Goal: Task Accomplishment & Management: Manage account settings

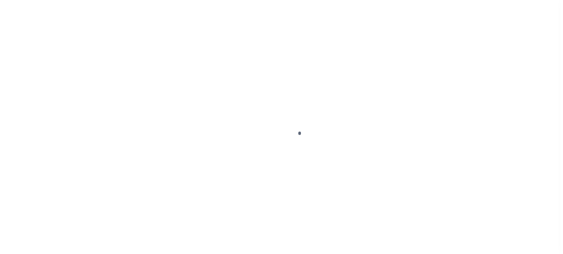
scroll to position [104, 0]
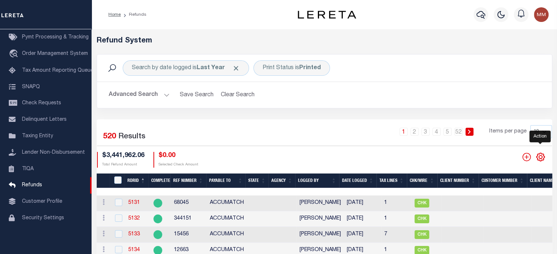
click at [541, 156] on icon "" at bounding box center [541, 157] width 10 height 10
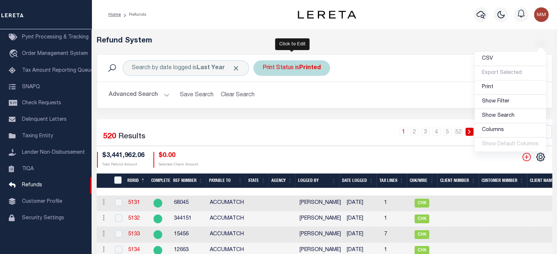
click at [275, 67] on div "Print Status is Printed" at bounding box center [292, 67] width 77 height 15
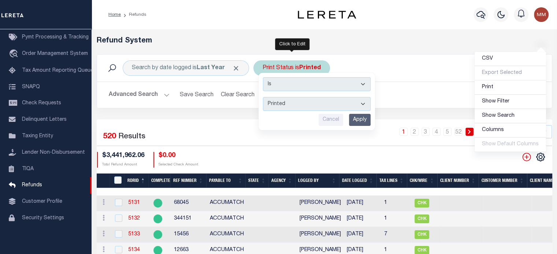
click at [287, 103] on select "--ALL-- Ready to Write Ready to Print Printed" at bounding box center [317, 104] width 108 height 14
select select "All"
click at [263, 97] on select "--ALL-- Ready to Write Ready to Print Printed" at bounding box center [317, 104] width 108 height 14
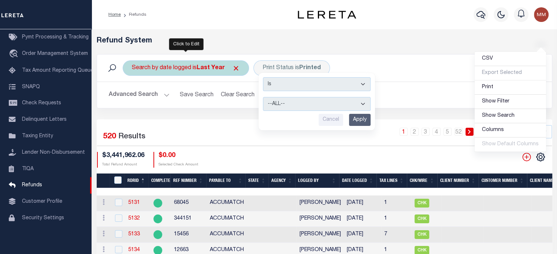
click at [204, 69] on b "Last Year" at bounding box center [211, 68] width 28 height 6
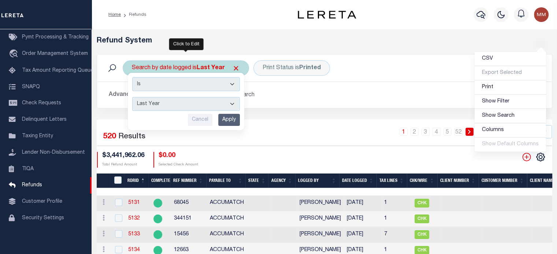
click at [195, 103] on select "This Month Last Month Last Three Months This Year Last Year" at bounding box center [186, 104] width 108 height 14
click at [132, 97] on select "This Month Last Month Last Three Months This Year Last Year" at bounding box center [186, 104] width 108 height 14
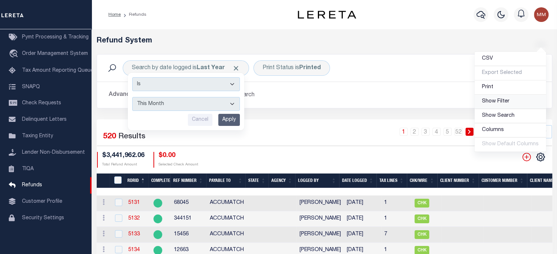
click at [506, 100] on span "Show Filter" at bounding box center [495, 101] width 27 height 5
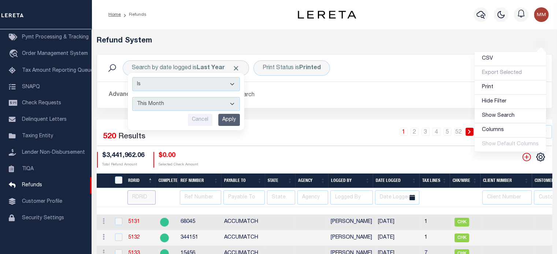
click at [139, 197] on input "number" at bounding box center [141, 197] width 28 height 14
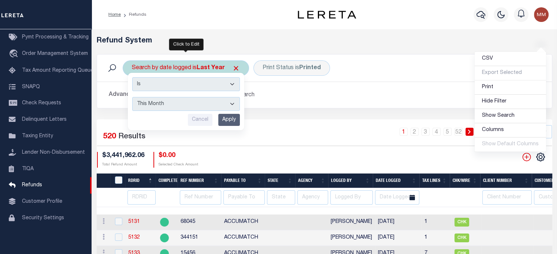
drag, startPoint x: 222, startPoint y: 107, endPoint x: 218, endPoint y: 109, distance: 4.0
click at [222, 107] on select "This Month Last Month Last Three Months This Year Last Year" at bounding box center [186, 104] width 108 height 14
select select "This Year"
click at [132, 97] on select "This Month Last Month Last Three Months This Year Last Year" at bounding box center [186, 104] width 108 height 14
click at [233, 118] on input "Apply" at bounding box center [229, 120] width 22 height 12
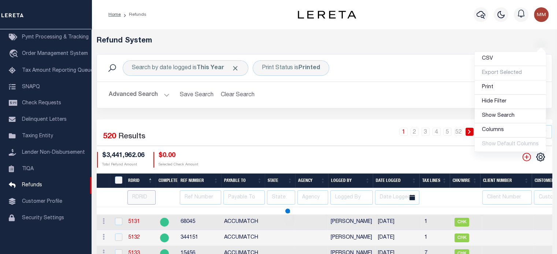
click at [141, 197] on input "number" at bounding box center [141, 197] width 28 height 14
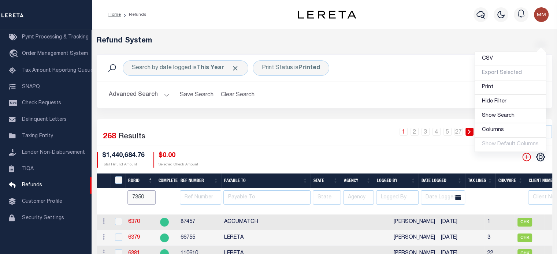
type input "7350"
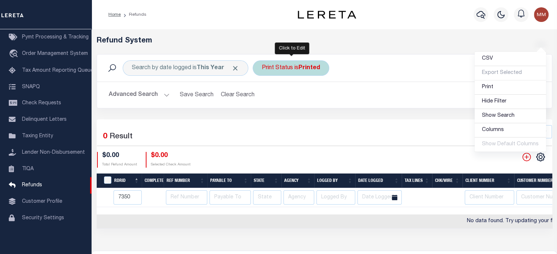
drag, startPoint x: 291, startPoint y: 68, endPoint x: 287, endPoint y: 71, distance: 5.2
click at [291, 68] on div "Print Status is Printed" at bounding box center [291, 67] width 77 height 15
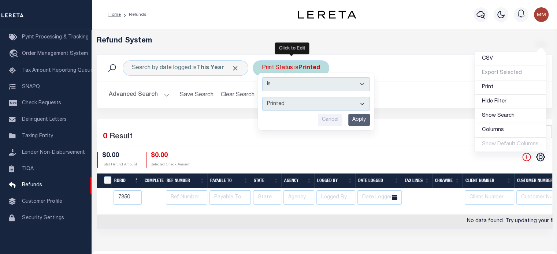
click at [275, 101] on select "--ALL-- Ready to Write Ready to Print Printed" at bounding box center [316, 104] width 108 height 14
select select "All"
click at [263, 97] on select "--ALL-- Ready to Write Ready to Print Printed" at bounding box center [316, 104] width 108 height 14
click at [360, 119] on input "Apply" at bounding box center [359, 120] width 22 height 12
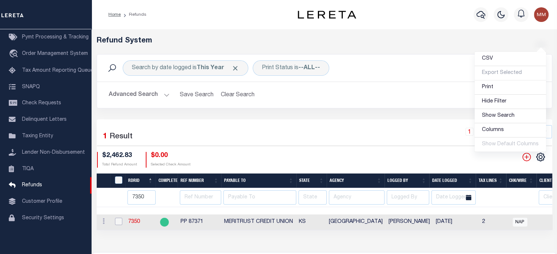
click at [120, 222] on input "checkbox" at bounding box center [118, 221] width 7 height 7
checkbox input "true"
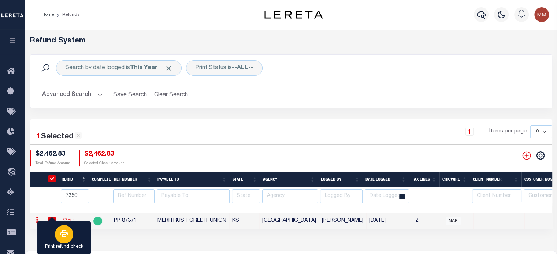
click at [82, 230] on button "Print refund check" at bounding box center [63, 238] width 53 height 33
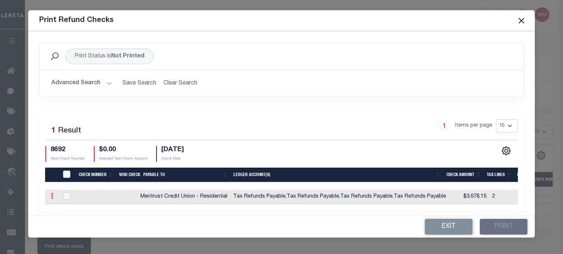
click at [51, 198] on icon at bounding box center [52, 196] width 2 height 6
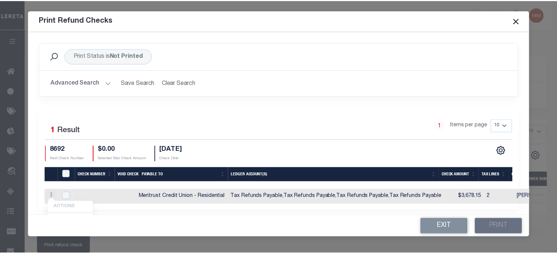
scroll to position [5, 0]
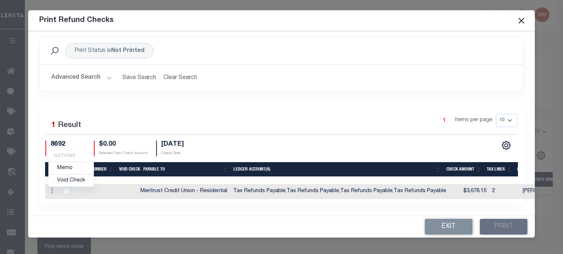
click at [195, 117] on div "1 Items per page 10 25 50 100" at bounding box center [341, 123] width 351 height 19
click at [521, 19] on button "Close" at bounding box center [521, 21] width 10 height 10
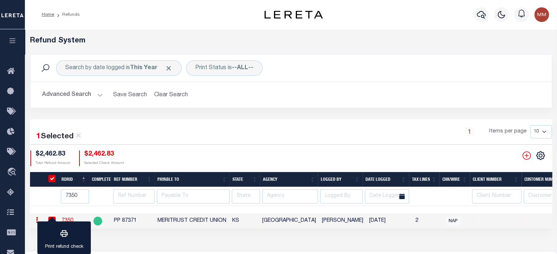
click at [173, 220] on td "MERITRUST CREDIT UNION" at bounding box center [192, 222] width 75 height 16
checkbox input "false"
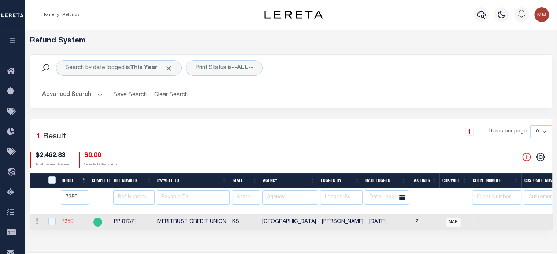
click at [71, 220] on link "7350" at bounding box center [68, 221] width 12 height 5
checkbox input "true"
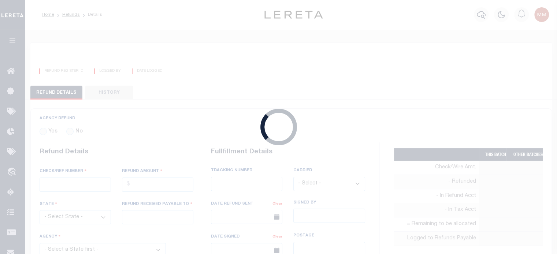
click at [71, 220] on div "Loading..." at bounding box center [278, 127] width 557 height 254
radio input "true"
type input "PP 87371"
type input "$2,462.83"
select select "KS"
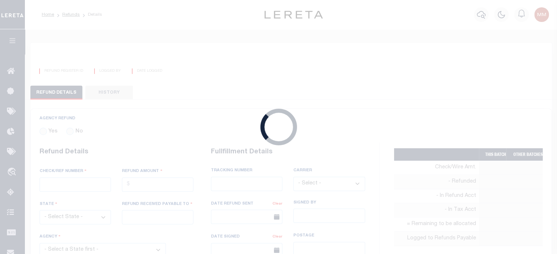
type input "MERITRUST CREDIT UNION"
select select
select select "[PERSON_NAME]"
select select "OTH"
select select "OVP"
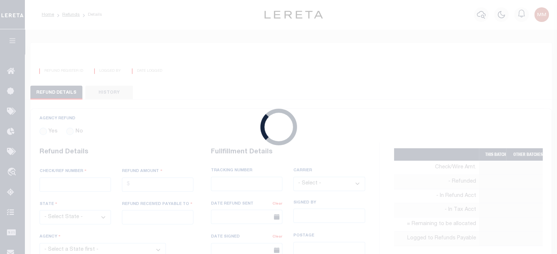
type input "8827 5877 3300"
select select "FDX"
type input "07/14/2025"
type textarea "THIS IS FROM THE RFR REPORT"
type input "[PERSON_NAME]"
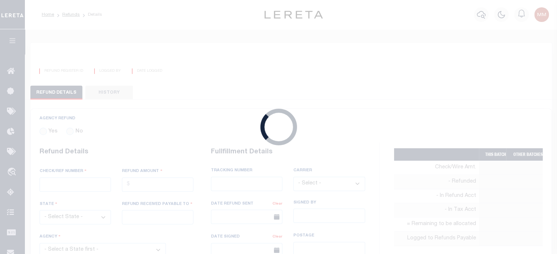
type input "07/11/2025"
select select "2017300000"
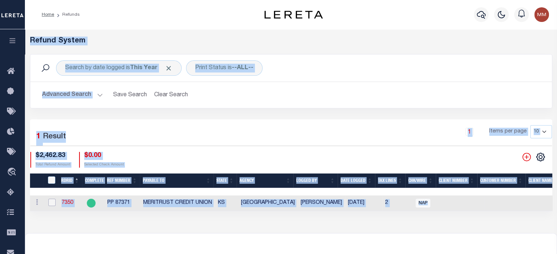
click at [54, 202] on input "checkbox" at bounding box center [51, 202] width 7 height 7
checkbox input "true"
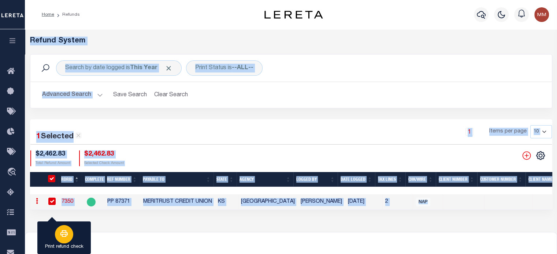
click at [78, 225] on button "Print refund check" at bounding box center [63, 238] width 53 height 33
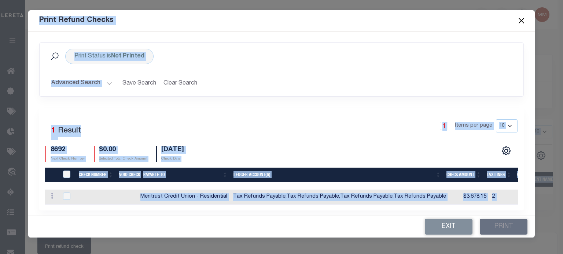
click at [282, 86] on h2 "Advanced Search Save Search Clear Search" at bounding box center [281, 83] width 472 height 14
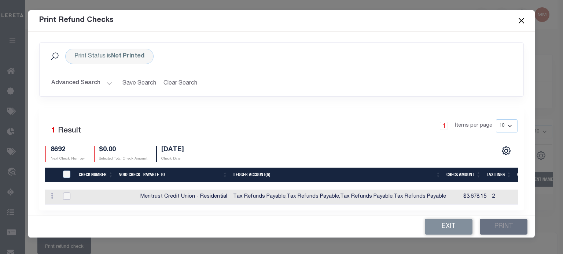
click at [63, 196] on input "checkbox" at bounding box center [66, 196] width 7 height 7
checkbox input "true"
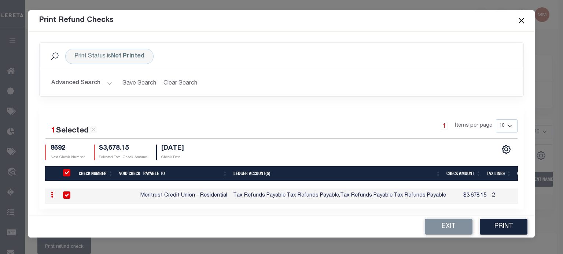
click at [31, 14] on div "Print Refund Checks" at bounding box center [281, 20] width 506 height 21
click at [156, 183] on div at bounding box center [415, 184] width 741 height 7
click at [136, 167] on th "Void Check" at bounding box center [128, 173] width 24 height 15
click at [180, 125] on div "1 Items per page 10 25 50 100" at bounding box center [341, 128] width 351 height 19
click at [50, 197] on link at bounding box center [52, 196] width 8 height 6
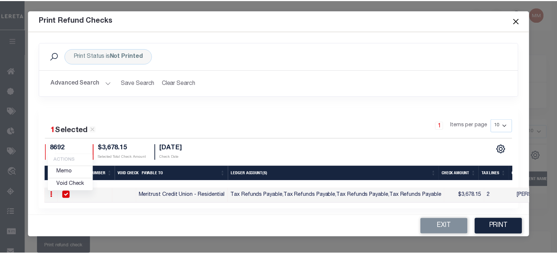
scroll to position [4, 0]
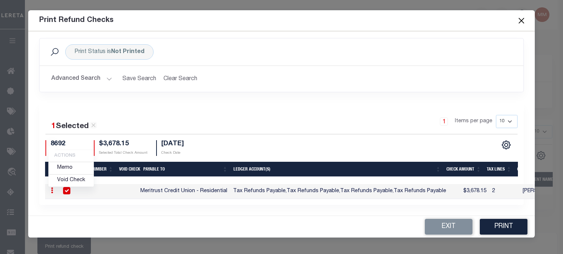
click at [519, 23] on button "Close" at bounding box center [521, 21] width 10 height 10
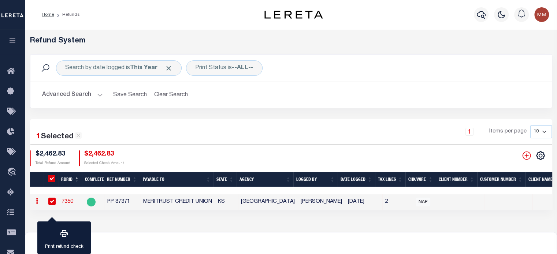
click at [66, 201] on link "7350" at bounding box center [68, 201] width 12 height 5
checkbox input "false"
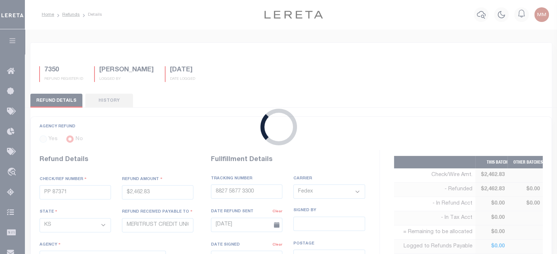
type input "$2,462.83"
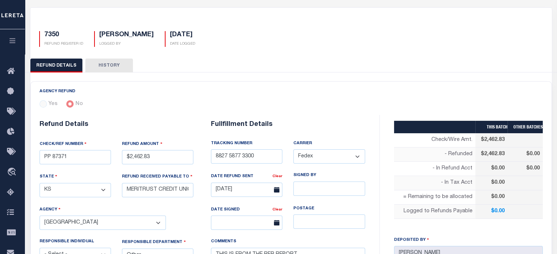
scroll to position [37, 0]
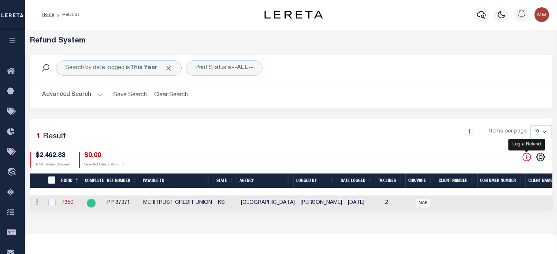
click at [526, 157] on icon "" at bounding box center [526, 157] width 8 height 8
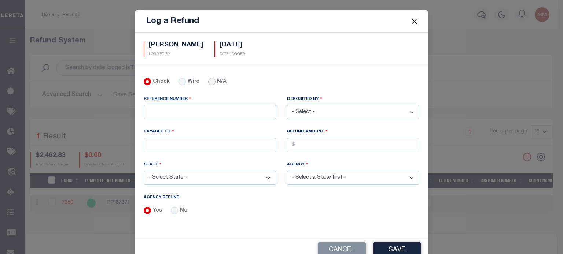
click at [208, 81] on input "N/A" at bounding box center [211, 81] width 7 height 7
radio input "true"
click at [172, 208] on input "No" at bounding box center [174, 210] width 7 height 7
radio input "true"
click at [168, 108] on input "REFERENCE NUMBER" at bounding box center [210, 112] width 132 height 14
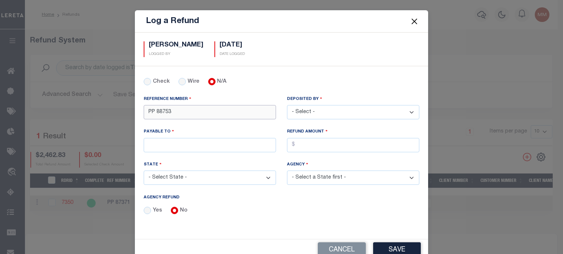
type input "PP 88753"
click at [327, 108] on select "- Select - Aakash Patel Abdul Muzain Adams, Pamela S Adhikary Rinki Agustin Fer…" at bounding box center [353, 112] width 132 height 14
select select "[PERSON_NAME]"
click at [287, 105] on select "- Select - Aakash Patel Abdul Muzain Adams, Pamela S Adhikary Rinki Agustin Fer…" at bounding box center [353, 112] width 132 height 14
click at [166, 141] on input "PAYABLE TO" at bounding box center [210, 145] width 132 height 14
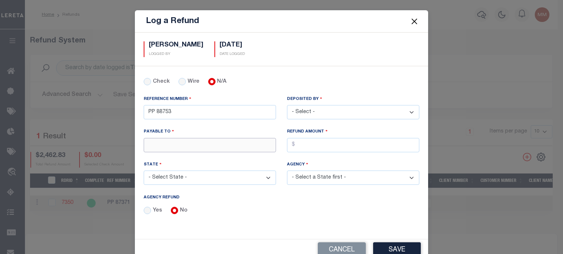
type input "RENOVO MANAGEMENT COMPANY"
click at [336, 144] on input "AGENCY REFUND" at bounding box center [353, 145] width 132 height 14
type input "$2,671.01"
click at [182, 179] on select "- Select State - AK AL AR AZ CA CO CT DC DE FL GA GU HI IA ID IL IN KS KY LA MA…" at bounding box center [210, 178] width 132 height 14
select select "PA"
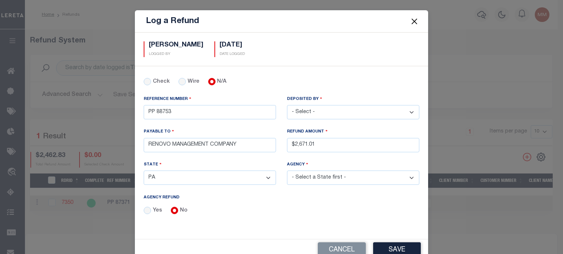
click at [144, 171] on select "- Select State - AK AL AR AZ CA CO CT DC DE FL GA GU HI IA ID IL IN KS KY LA MA…" at bounding box center [210, 178] width 132 height 14
click at [314, 179] on select "- Select Agency - OAKLAND TOWNSHIP MOBILE HOMES ABBOTT TOWNSHIP ABBOTTSTOWN BOR…" at bounding box center [353, 178] width 132 height 14
select select "4204310025"
click at [287, 171] on select "- Select Agency - OAKLAND TOWNSHIP MOBILE HOMES ABBOTT TOWNSHIP ABBOTTSTOWN BOR…" at bounding box center [353, 178] width 132 height 14
click at [396, 247] on button "Save" at bounding box center [397, 251] width 48 height 16
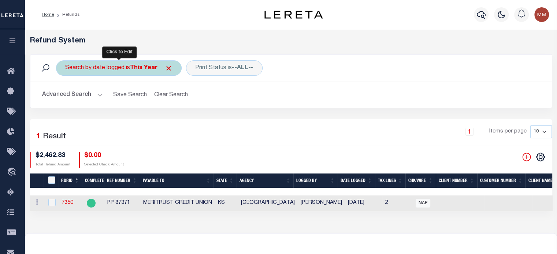
click at [121, 68] on div "Search by date logged is This Year" at bounding box center [119, 67] width 126 height 15
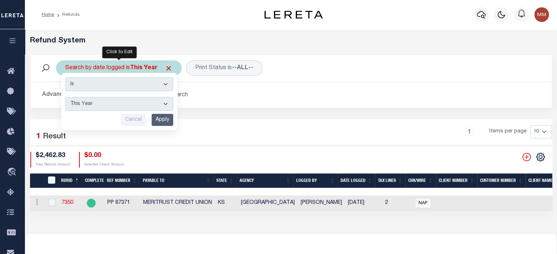
click at [110, 103] on select "This Month Last Month Last Three Months This Year Last Year" at bounding box center [120, 104] width 108 height 14
select select "This Month"
click at [66, 97] on select "This Month Last Month Last Three Months This Year Last Year" at bounding box center [120, 104] width 108 height 14
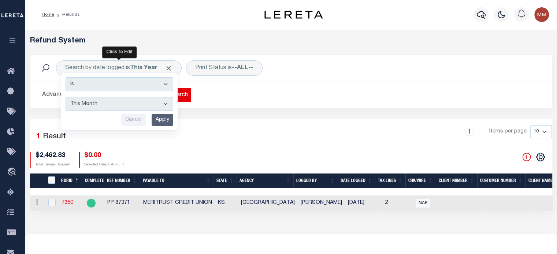
drag, startPoint x: 163, startPoint y: 121, endPoint x: 179, endPoint y: 100, distance: 25.4
click at [164, 120] on input "Apply" at bounding box center [163, 120] width 22 height 12
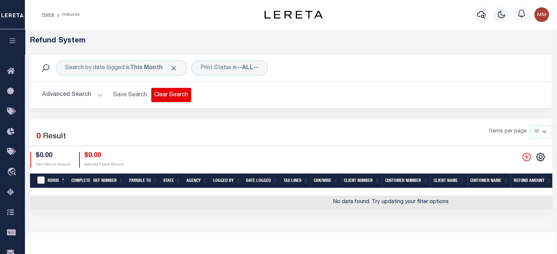
click at [182, 95] on button "Clear Search" at bounding box center [171, 95] width 40 height 14
click at [182, 95] on div "Search by date logged is This Month Print Status is Ready to Print Search Advan…" at bounding box center [291, 81] width 522 height 54
click at [182, 95] on button "Clear Search" at bounding box center [171, 95] width 40 height 14
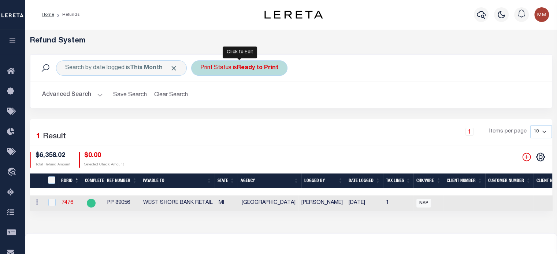
click at [226, 71] on div "Print Status is Ready to Print" at bounding box center [239, 67] width 96 height 15
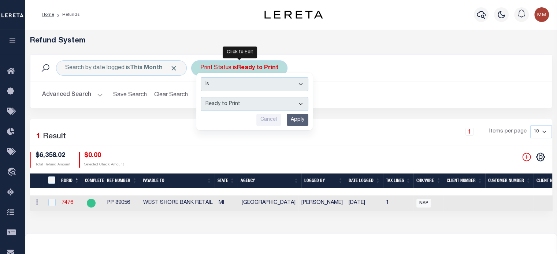
click at [230, 104] on select "--ALL-- Ready to Write Ready to Print Printed" at bounding box center [255, 104] width 108 height 14
select select "All"
click at [201, 97] on select "--ALL-- Ready to Write Ready to Print Printed" at bounding box center [255, 104] width 108 height 14
click at [293, 121] on input "Apply" at bounding box center [298, 120] width 22 height 12
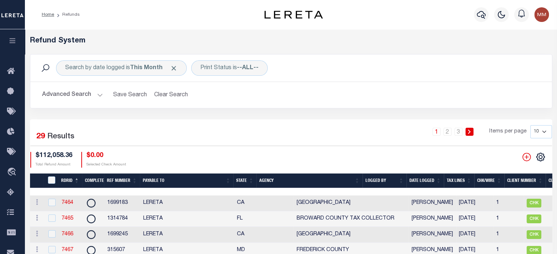
click at [426, 178] on th "Date Logged" at bounding box center [425, 181] width 37 height 15
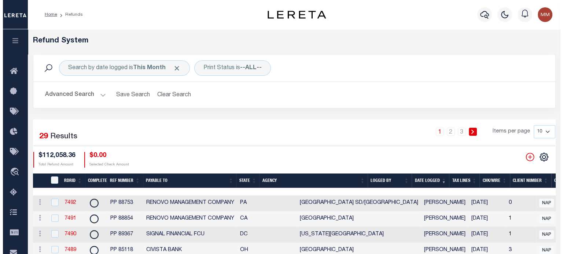
scroll to position [0, 380]
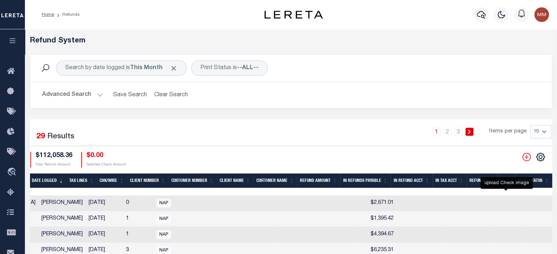
click at [557, 201] on icon at bounding box center [564, 204] width 10 height 10
checkbox input "true"
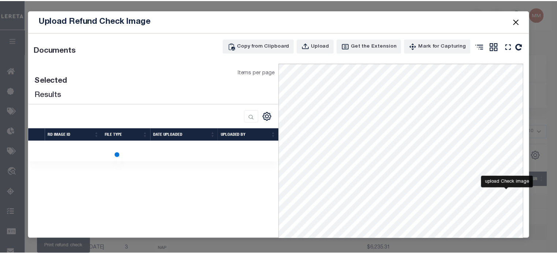
scroll to position [0, 374]
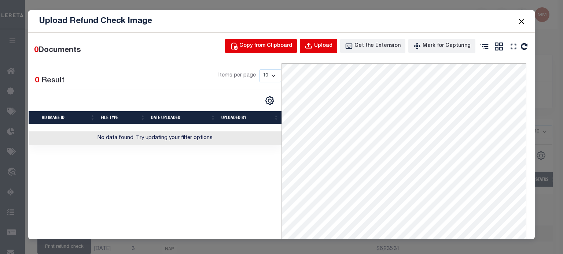
drag, startPoint x: 318, startPoint y: 47, endPoint x: 239, endPoint y: 45, distance: 79.1
click at [318, 47] on div "Upload" at bounding box center [323, 46] width 18 height 8
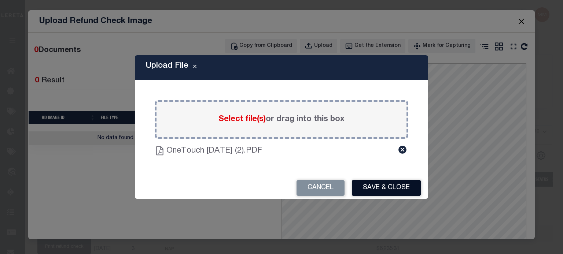
click at [387, 185] on button "Save & Close" at bounding box center [386, 188] width 69 height 16
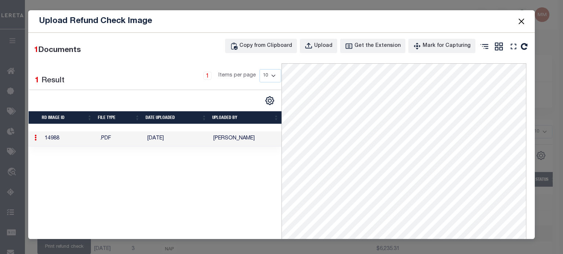
click at [519, 20] on button "Close" at bounding box center [521, 21] width 10 height 10
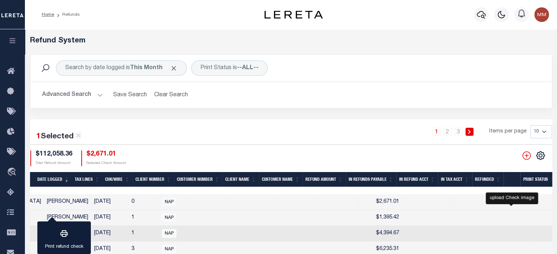
checkbox input "true"
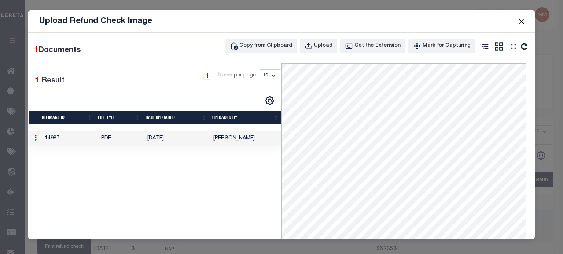
click at [520, 21] on button "Close" at bounding box center [521, 21] width 10 height 10
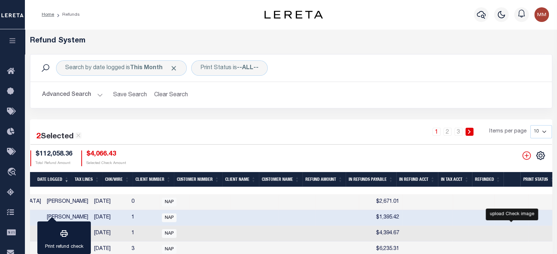
checkbox input "true"
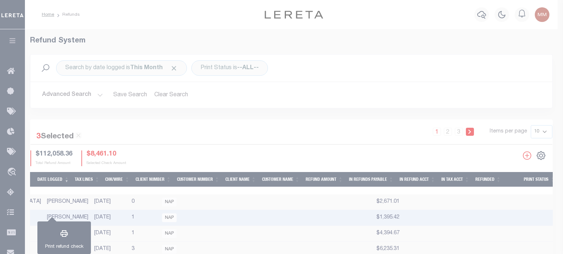
click at [512, 233] on div at bounding box center [281, 127] width 563 height 254
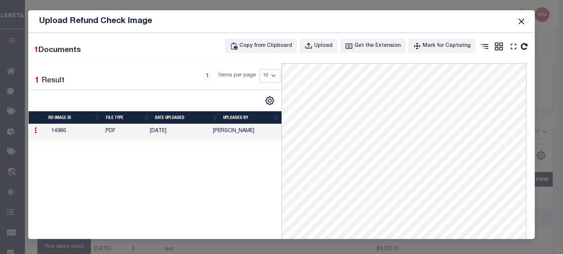
click at [523, 21] on button "Close" at bounding box center [521, 21] width 10 height 10
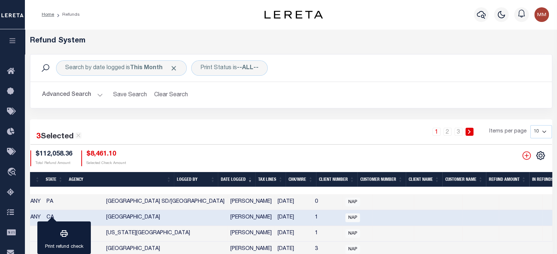
scroll to position [0, 0]
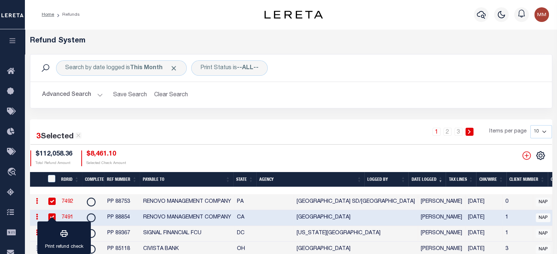
click at [67, 200] on link "7492" at bounding box center [68, 201] width 12 height 5
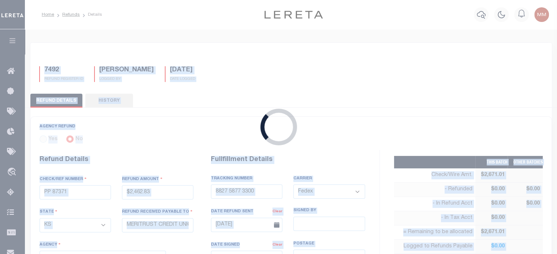
type input "PP 88753"
type input "$2,671.01"
select select "PA"
type input "RENOVO MANAGEMENT COMPANY"
select select
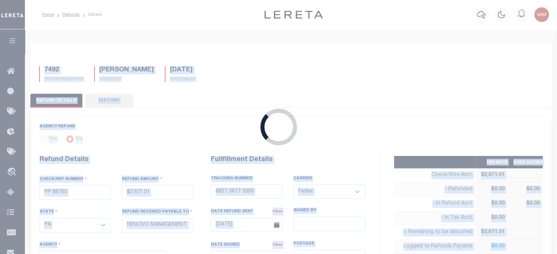
select select
type input "[DATE]"
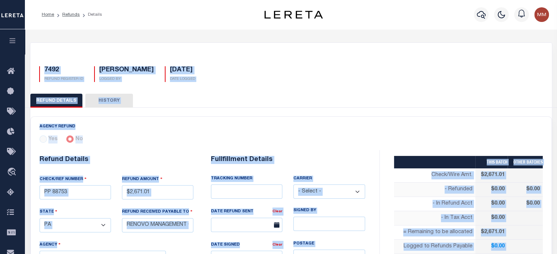
select select "4204310025"
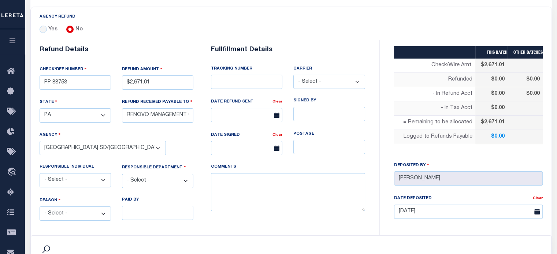
click at [72, 214] on select "- Select - Change In Value Discount Applied Duplicate Payment Exemption Applied…" at bounding box center [75, 214] width 71 height 14
select select "OVP"
click at [40, 207] on select "- Select - Change In Value Discount Applied Duplicate Payment Exemption Applied…" at bounding box center [75, 214] width 71 height 14
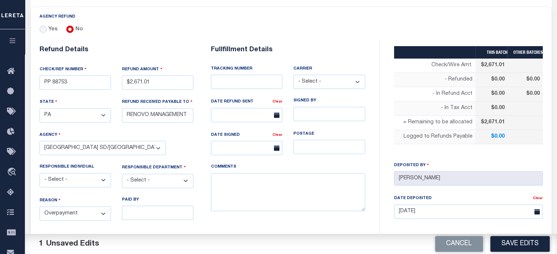
click at [142, 178] on select "- Select - 3rd Party Accounting AI Collector Customer Customer Service FactR JA…" at bounding box center [157, 181] width 71 height 14
select select "OTH"
click at [122, 174] on select "- Select - 3rd Party Accounting AI Collector Customer Customer Service FactR JA…" at bounding box center [157, 181] width 71 height 14
click at [234, 187] on textarea "COMMENTS" at bounding box center [288, 192] width 154 height 38
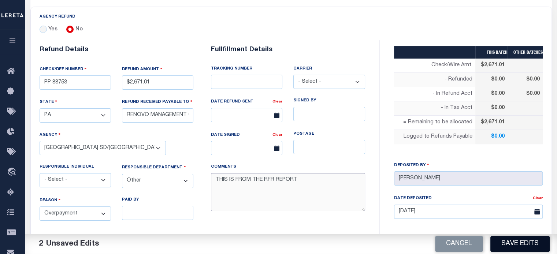
type textarea "THIS IS FROM THE RFR REPORT"
drag, startPoint x: 520, startPoint y: 241, endPoint x: 504, endPoint y: 191, distance: 53.2
click at [520, 241] on button "Save Edits" at bounding box center [520, 244] width 59 height 16
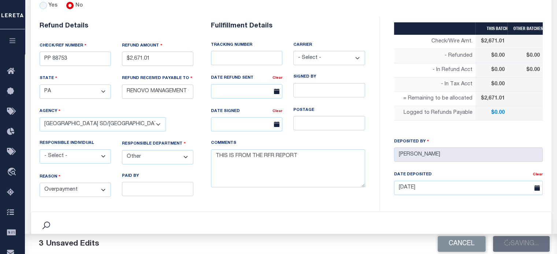
type input "$2,671.01"
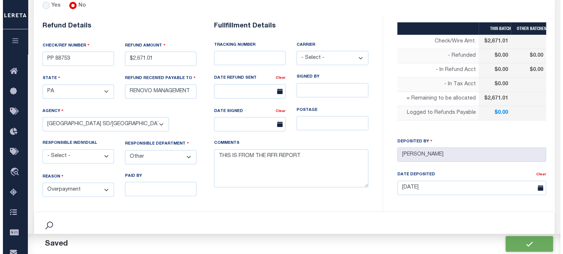
scroll to position [256, 0]
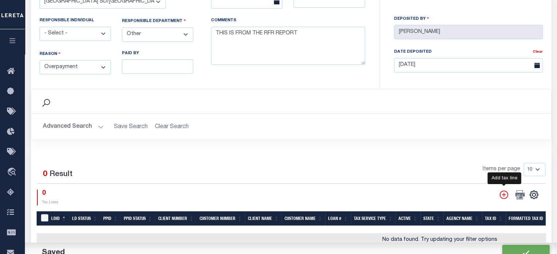
click at [502, 192] on icon "" at bounding box center [504, 195] width 10 height 10
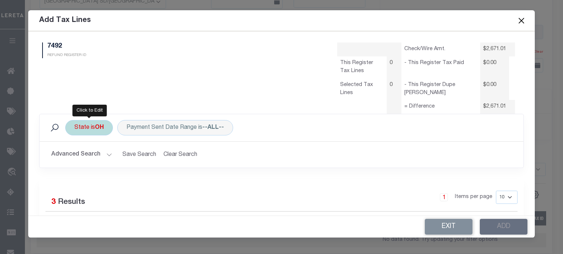
click at [89, 126] on div "State is OH" at bounding box center [89, 127] width 48 height 15
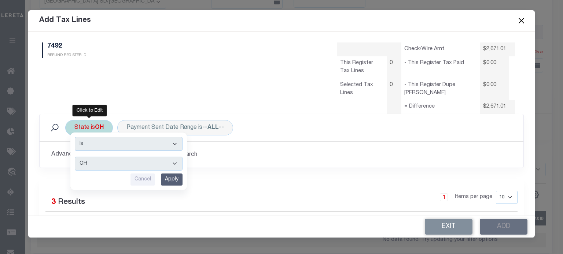
drag, startPoint x: 96, startPoint y: 164, endPoint x: 98, endPoint y: 158, distance: 6.7
click at [96, 164] on select "AK AL AR AZ CA CO CT DC DE FL GA GU HI IA ID IL IN KS KY LA MA MD ME MI MN MO M…" at bounding box center [129, 164] width 108 height 14
select select "PA"
click at [75, 157] on select "AK AL AR AZ CA CO CT DC DE FL GA GU HI IA ID IL IN KS KY LA MA MD ME MI MN MO M…" at bounding box center [129, 164] width 108 height 14
click at [171, 178] on input "Apply" at bounding box center [172, 180] width 22 height 12
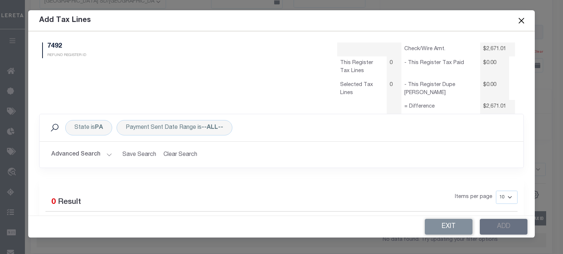
click at [93, 152] on button "Advanced Search" at bounding box center [81, 155] width 61 height 14
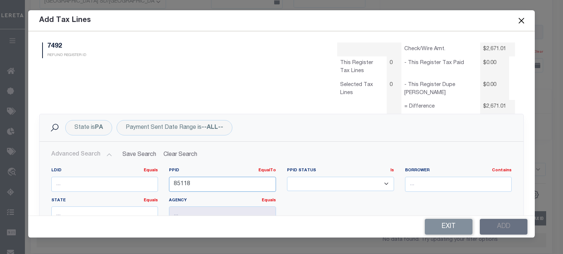
drag, startPoint x: 194, startPoint y: 182, endPoint x: -10, endPoint y: 189, distance: 204.2
click at [0, 189] on html "Home Refunds Details Profile Sign out" at bounding box center [281, 55] width 563 height 622
type input "88753"
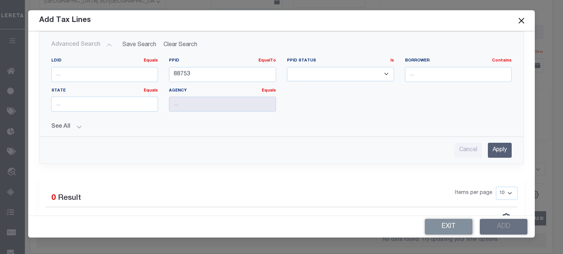
click at [491, 151] on input "Apply" at bounding box center [500, 150] width 24 height 15
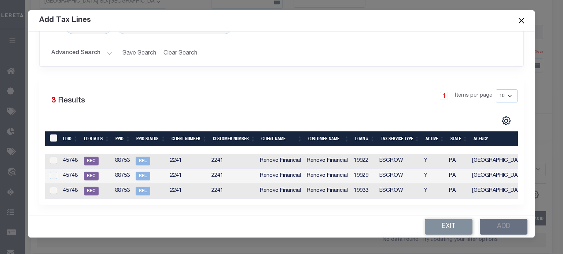
click at [55, 134] on input "LDBatchId" at bounding box center [53, 137] width 7 height 7
checkbox input "true"
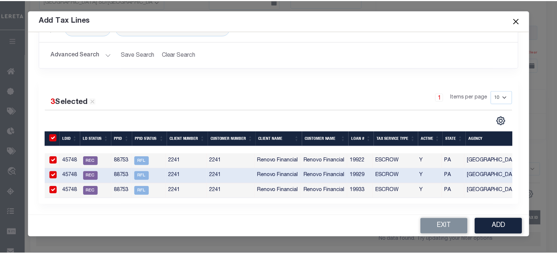
scroll to position [104, 0]
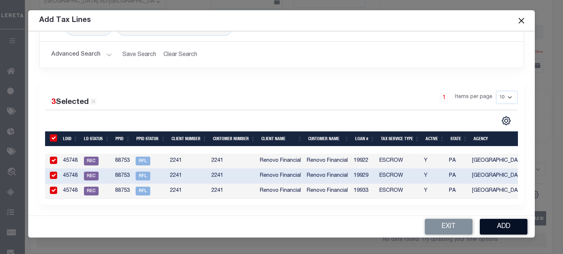
click at [500, 229] on button "Add" at bounding box center [504, 227] width 48 height 16
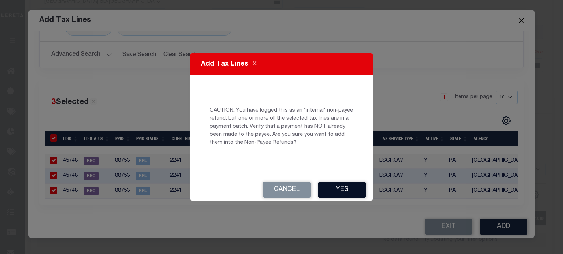
click at [346, 190] on button "Yes" at bounding box center [342, 190] width 48 height 16
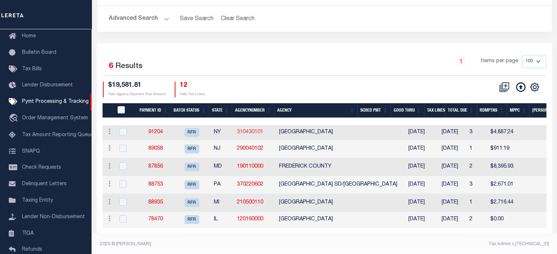
scroll to position [64, 0]
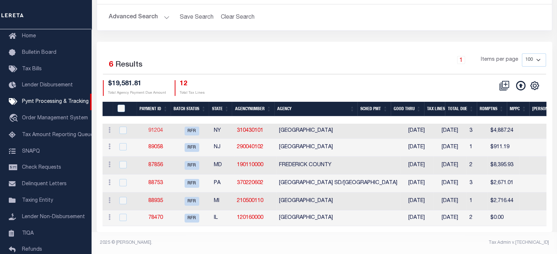
click at [158, 128] on link "91204" at bounding box center [155, 130] width 15 height 5
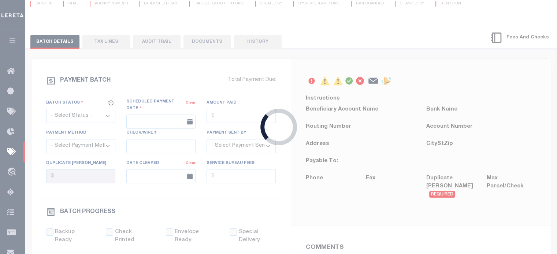
select select "RFR"
type input "[DATE]"
type input "69"
type input "N"
radio input "true"
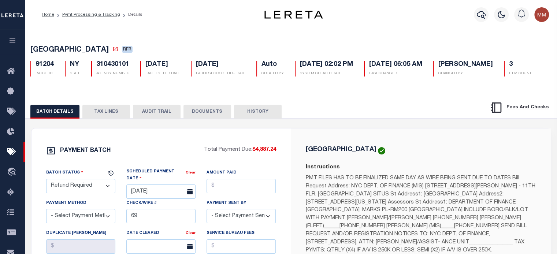
click at [113, 107] on button "TAX LINES" at bounding box center [106, 112] width 48 height 14
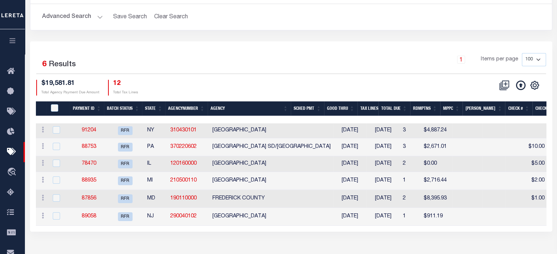
scroll to position [63, 0]
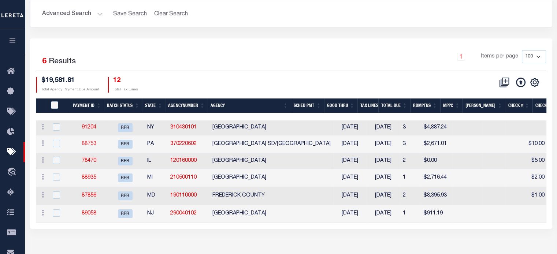
click at [91, 144] on link "88753" at bounding box center [89, 143] width 15 height 5
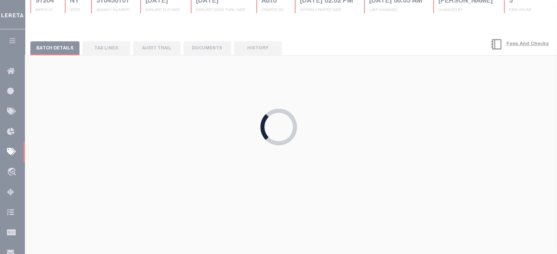
type input "$2,671.01"
select select "CHK"
type input "52695"
select select "[PERSON_NAME]"
type input "$30"
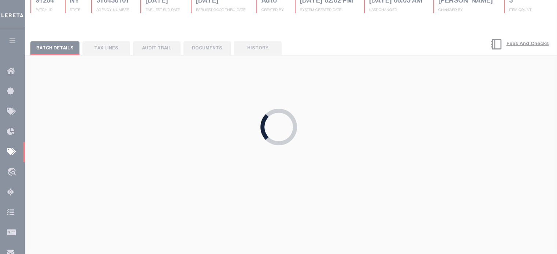
checkbox input "true"
select select "FDX"
type input "[DATE]"
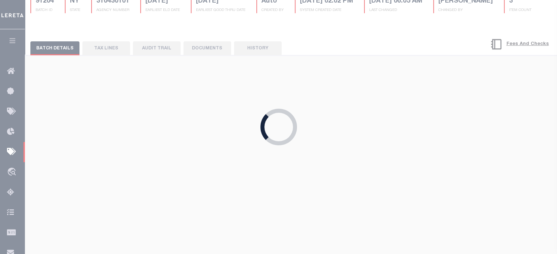
type input "$9.65"
type input "883876426267"
type input "S.IGNATURE ON FILE"
type input "[DATE]"
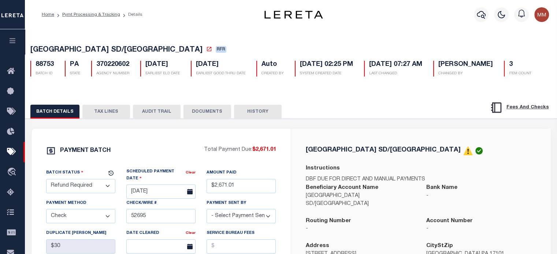
click at [108, 119] on button "TAX LINES" at bounding box center [106, 112] width 48 height 14
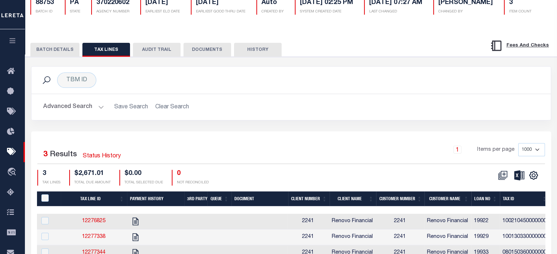
scroll to position [155, 0]
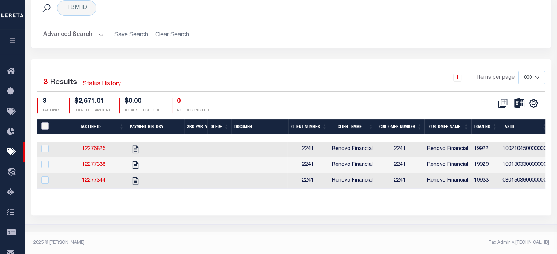
click at [45, 127] on input "PayeePaymentBatchId" at bounding box center [44, 125] width 7 height 7
checkbox input "true"
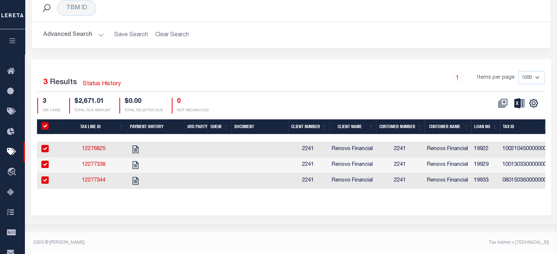
scroll to position [153, 0]
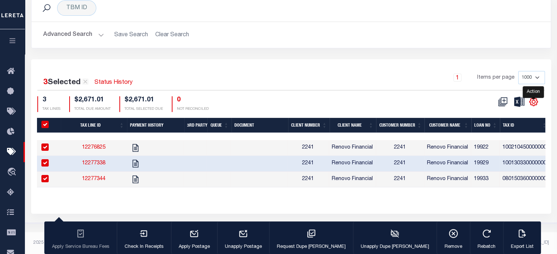
click at [536, 105] on icon "" at bounding box center [534, 102] width 10 height 10
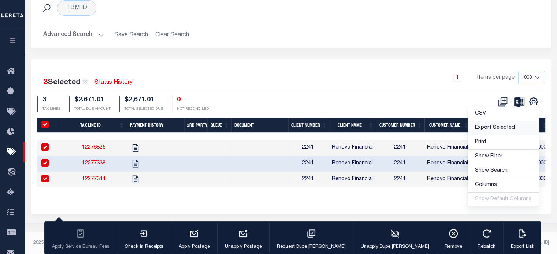
click at [486, 130] on span "Export Selected" at bounding box center [495, 127] width 40 height 5
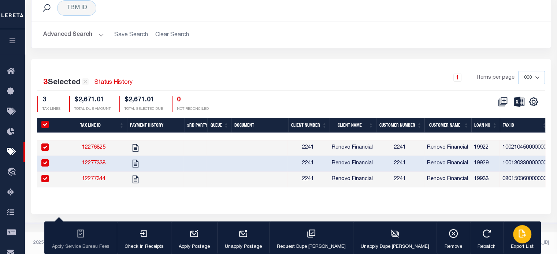
click at [518, 234] on icon "button" at bounding box center [523, 234] width 10 height 10
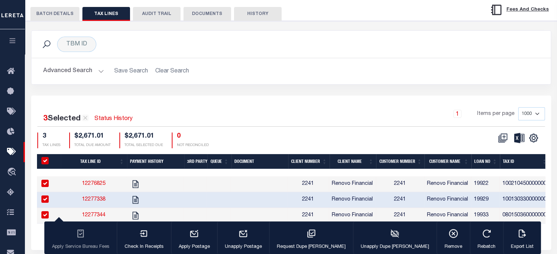
scroll to position [7, 0]
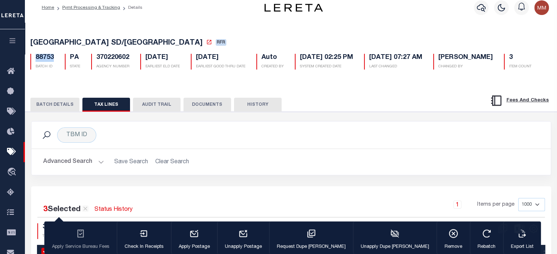
drag, startPoint x: 34, startPoint y: 59, endPoint x: 198, endPoint y: 55, distance: 163.4
click at [56, 58] on div "88753 BATCH ID" at bounding box center [42, 62] width 34 height 16
copy h5 "88753"
click at [58, 112] on button "BATCH DETAILS" at bounding box center [54, 105] width 49 height 14
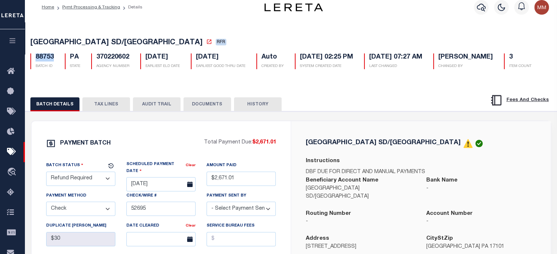
scroll to position [0, 0]
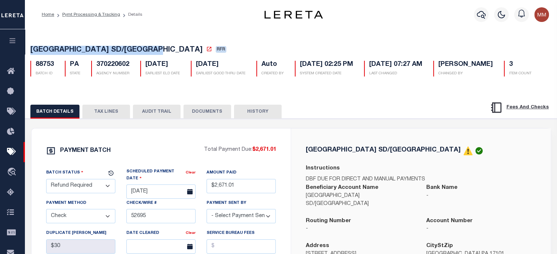
drag, startPoint x: 29, startPoint y: 48, endPoint x: 162, endPoint y: 45, distance: 133.0
click at [162, 45] on div "[GEOGRAPHIC_DATA] SD/[GEOGRAPHIC_DATA] RFR 88753 BATCH ID PA STATE 370220602 3" at bounding box center [291, 59] width 539 height 45
copy span "[GEOGRAPHIC_DATA] SD/[GEOGRAPHIC_DATA]"
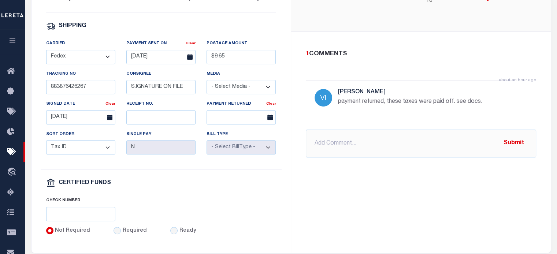
scroll to position [330, 0]
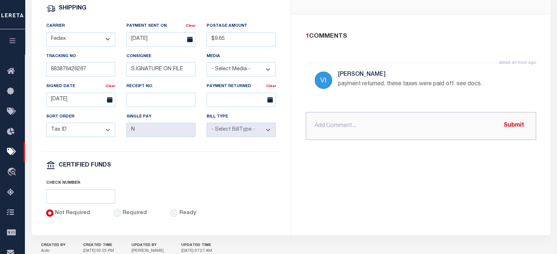
click at [349, 134] on input "text" at bounding box center [421, 126] width 230 height 28
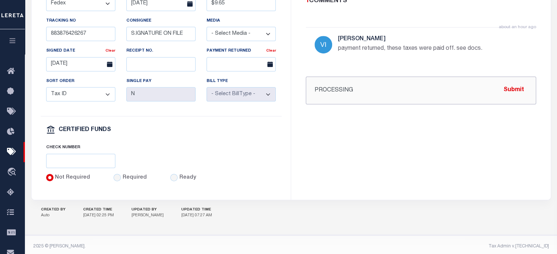
scroll to position [366, 0]
click at [369, 99] on input "PROCESSING" at bounding box center [421, 89] width 230 height 28
paste input "[GEOGRAPHIC_DATA] SD/[GEOGRAPHIC_DATA] 7492 $ 2671.01"
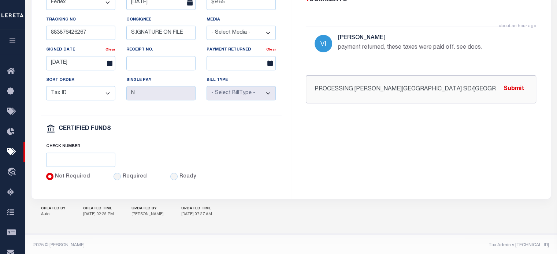
scroll to position [0, 54]
type input "PROCESSING [PERSON_NAME][GEOGRAPHIC_DATA] SD/[GEOGRAPHIC_DATA] 7492 $ 2671.01"
click at [512, 97] on button "Submit" at bounding box center [514, 89] width 30 height 15
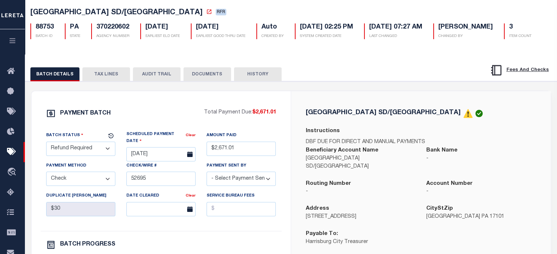
scroll to position [37, 0]
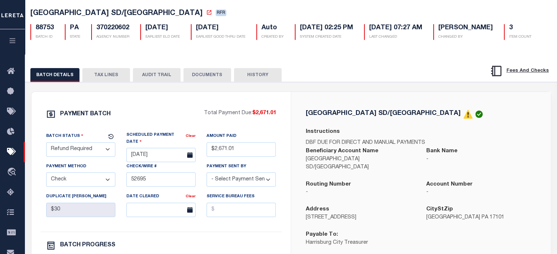
click at [209, 82] on button "DOCUMENTS" at bounding box center [208, 75] width 48 height 14
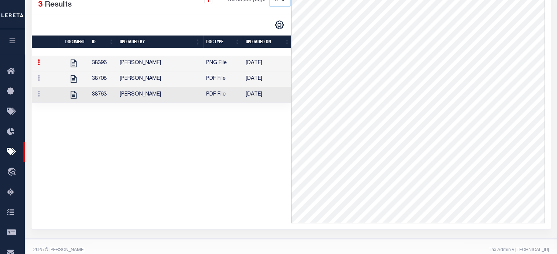
scroll to position [210, 0]
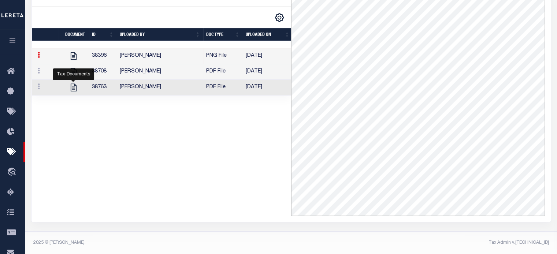
click at [75, 87] on icon at bounding box center [74, 88] width 10 height 10
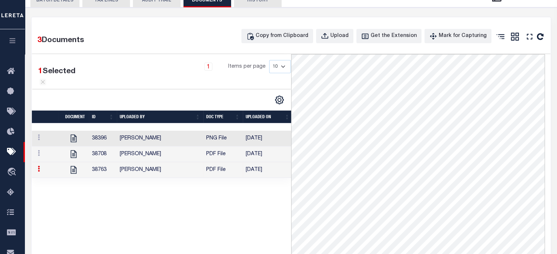
scroll to position [0, 0]
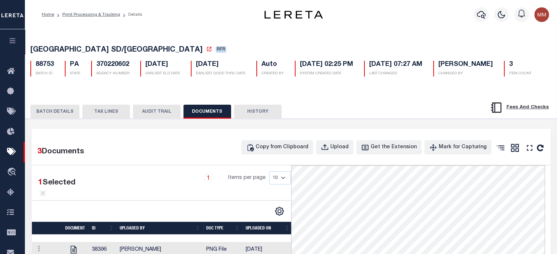
click at [53, 119] on button "BATCH DETAILS" at bounding box center [54, 112] width 49 height 14
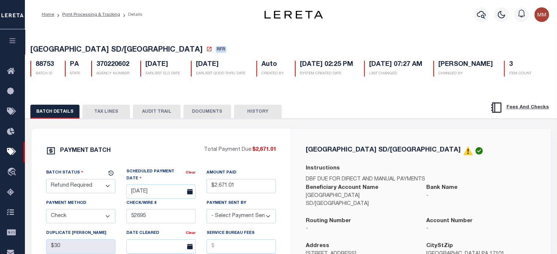
click at [92, 193] on select "- Select Status - Scheduled for Payment Ready For Payment Payment Sent Cleared …" at bounding box center [80, 186] width 69 height 14
click at [46, 193] on select "- Select Status - Scheduled for Payment Ready For Payment Payment Sent Cleared …" at bounding box center [80, 186] width 69 height 14
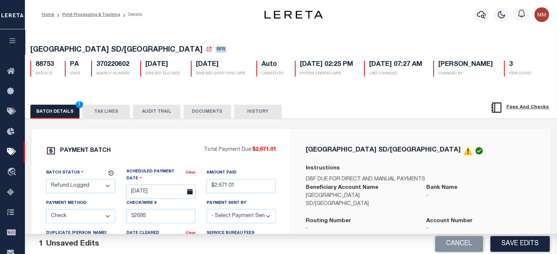
scroll to position [183, 0]
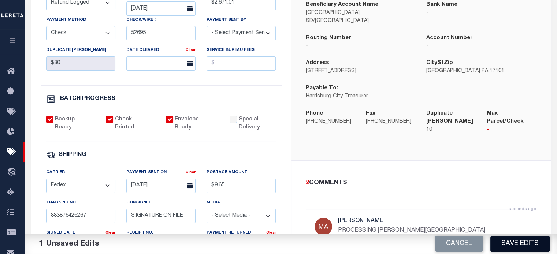
click at [518, 243] on button "Save Edits" at bounding box center [520, 244] width 59 height 16
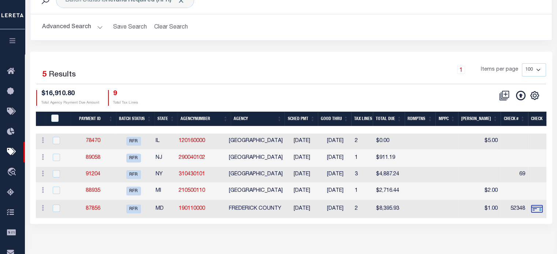
scroll to position [73, 0]
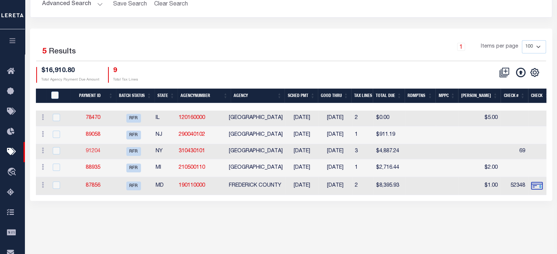
click at [97, 149] on link "91204" at bounding box center [93, 151] width 15 height 5
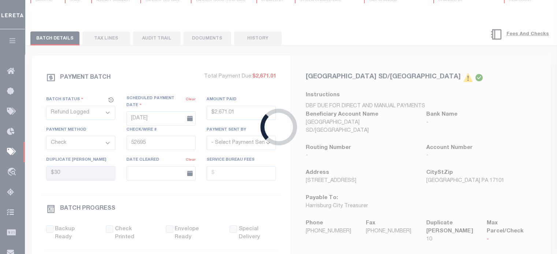
select select "RFR"
select select
type input "69"
select select
checkbox input "false"
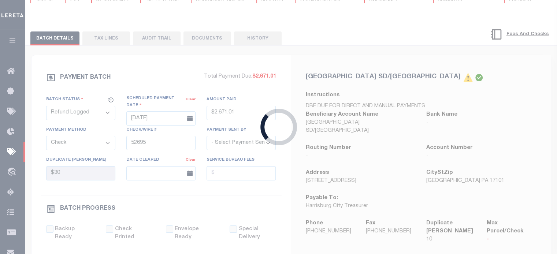
checkbox input "false"
select select
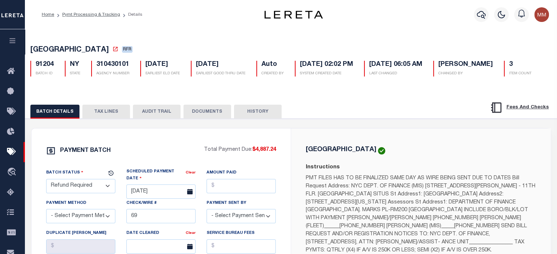
click at [107, 113] on button "TAX LINES" at bounding box center [106, 112] width 48 height 14
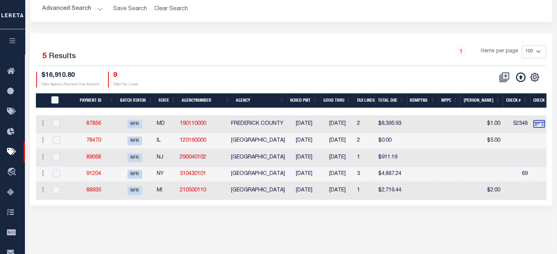
scroll to position [73, 0]
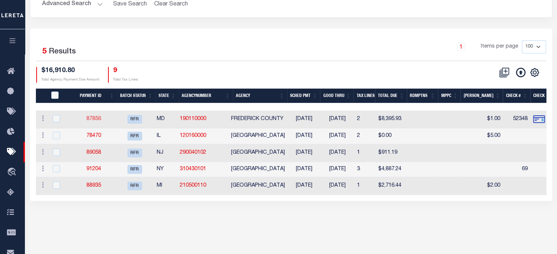
click at [101, 118] on link "87856" at bounding box center [93, 118] width 15 height 5
type input "[DATE]"
type input "$8,395.93"
select select "CHK"
type input "52348"
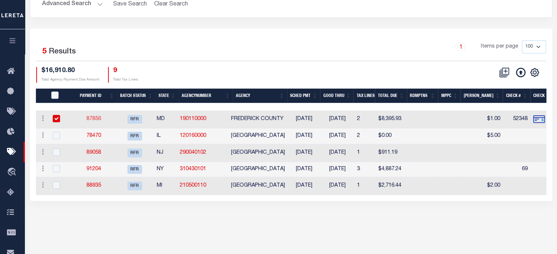
select select "[PERSON_NAME]"
type input "[DATE]"
checkbox input "true"
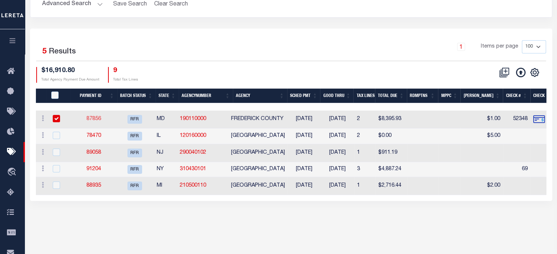
checkbox input "true"
select select "FDX"
type input "[DATE]"
type input "883332887040"
type input "[PERSON_NAME]Perdep"
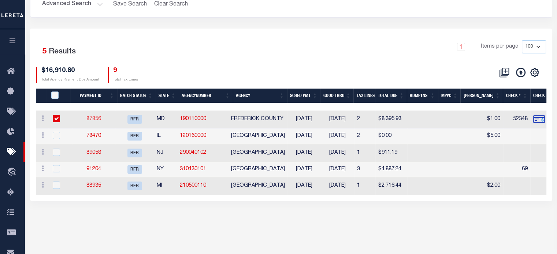
type input "[DATE]"
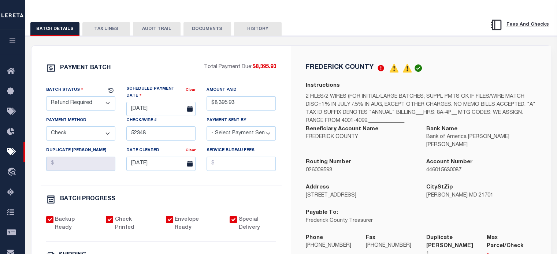
scroll to position [37, 0]
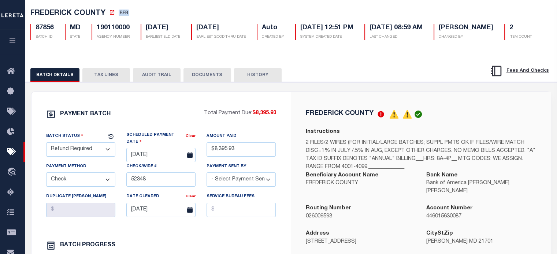
click at [108, 82] on button "TAX LINES" at bounding box center [106, 75] width 48 height 14
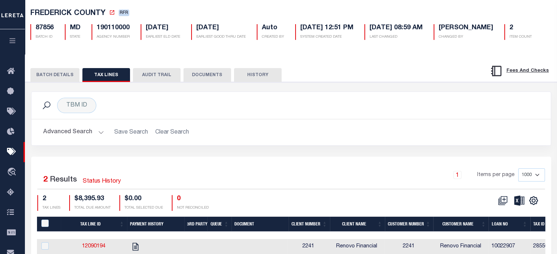
click at [108, 82] on button "TAX LINES" at bounding box center [106, 75] width 48 height 14
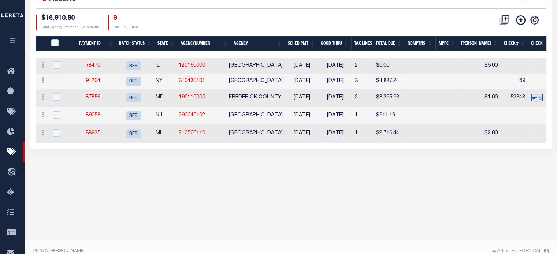
scroll to position [73, 0]
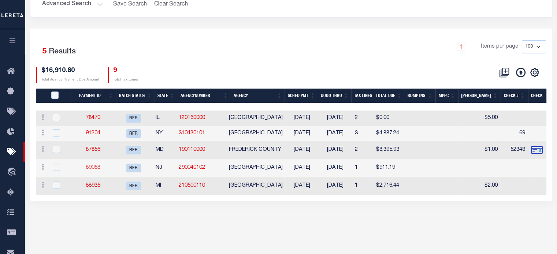
click at [95, 170] on link "89058" at bounding box center [93, 167] width 15 height 5
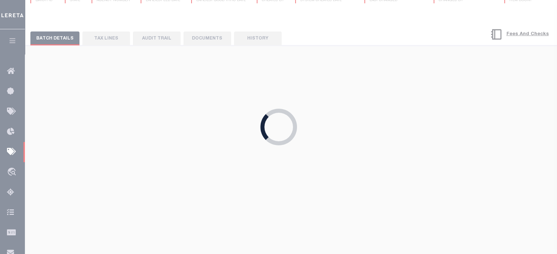
type input "[DATE]"
type input "$911.19"
select select
select select "[PERSON_NAME]"
checkbox input "false"
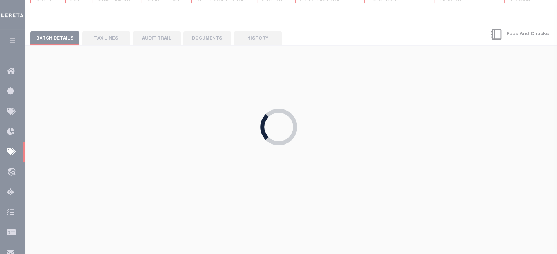
checkbox input "false"
select select
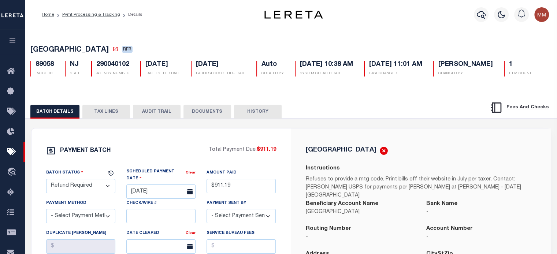
click at [107, 119] on button "TAX LINES" at bounding box center [106, 112] width 48 height 14
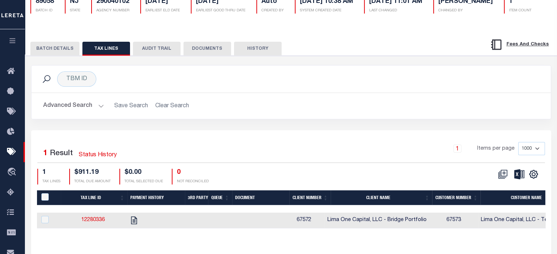
scroll to position [134, 0]
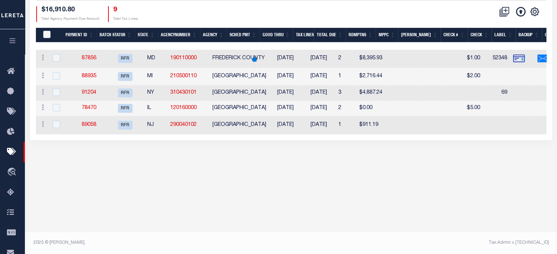
scroll to position [73, 0]
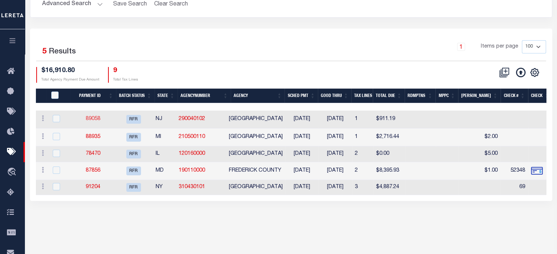
click at [98, 117] on link "89058" at bounding box center [93, 118] width 15 height 5
type input "$911.19"
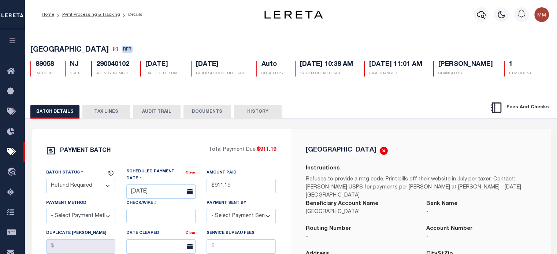
drag, startPoint x: 106, startPoint y: 133, endPoint x: 126, endPoint y: 127, distance: 21.4
click at [103, 119] on button "TAX LINES" at bounding box center [106, 112] width 48 height 14
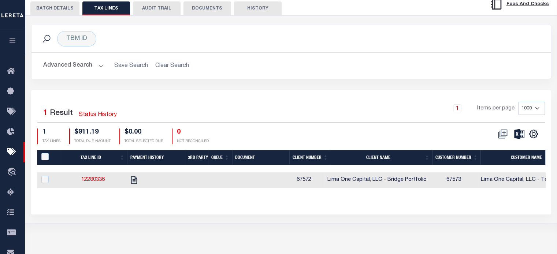
scroll to position [110, 0]
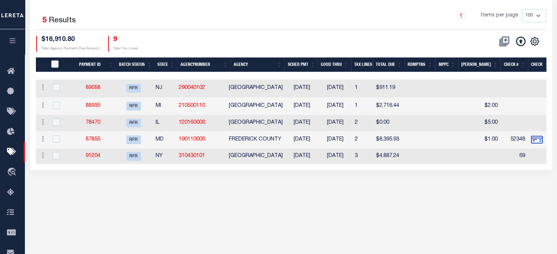
scroll to position [73, 0]
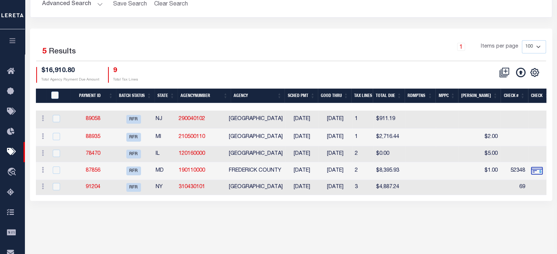
click at [98, 184] on td "91204" at bounding box center [93, 187] width 42 height 15
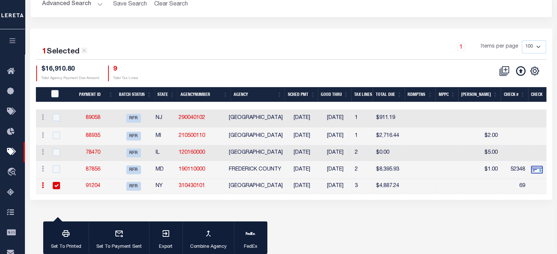
click at [95, 182] on td "91204" at bounding box center [93, 186] width 42 height 15
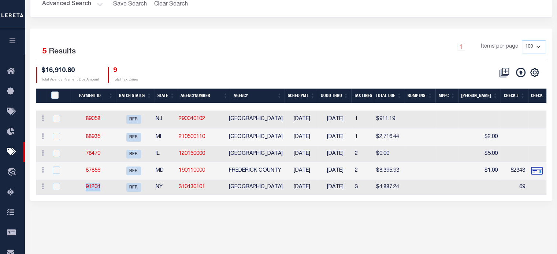
click at [95, 182] on td "91204" at bounding box center [93, 187] width 42 height 15
checkbox input "true"
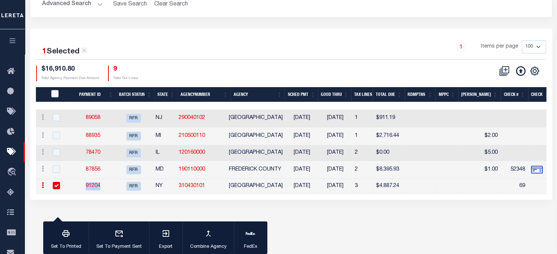
click at [96, 186] on link "91204" at bounding box center [93, 186] width 15 height 5
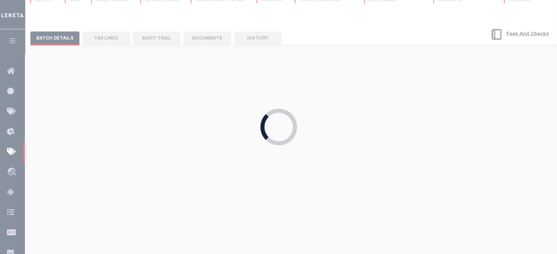
click at [96, 186] on div "Loading..." at bounding box center [278, 127] width 557 height 254
type input "[DATE]"
type input "69"
select select
checkbox input "false"
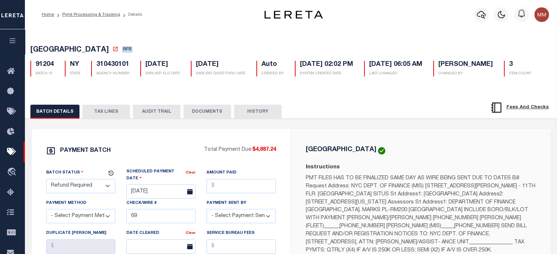
drag, startPoint x: 104, startPoint y: 115, endPoint x: 122, endPoint y: 127, distance: 21.3
click at [104, 116] on button "TAX LINES" at bounding box center [106, 112] width 48 height 14
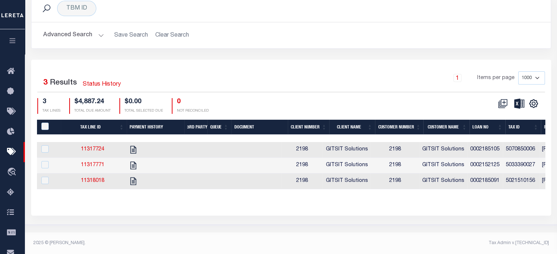
scroll to position [134, 0]
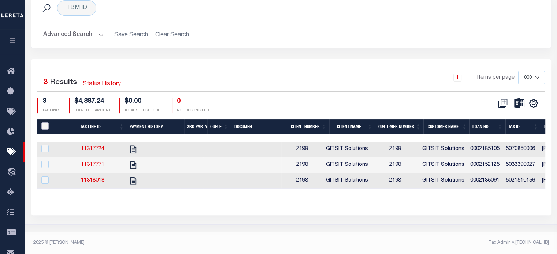
click at [44, 125] on input "PayeePaymentBatchId" at bounding box center [44, 125] width 7 height 7
checkbox input "true"
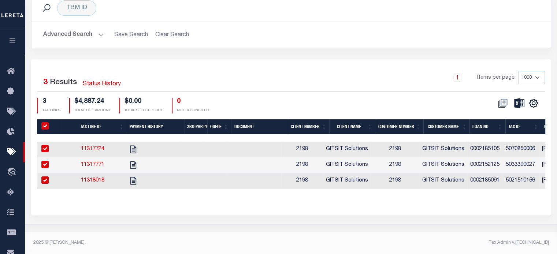
checkbox input "true"
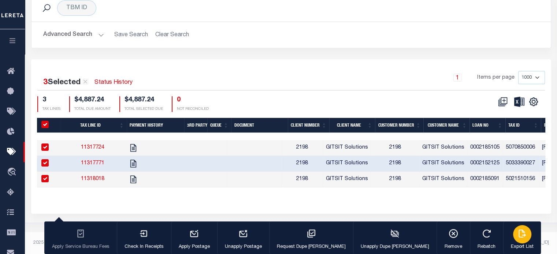
click at [513, 234] on div "button" at bounding box center [522, 234] width 18 height 18
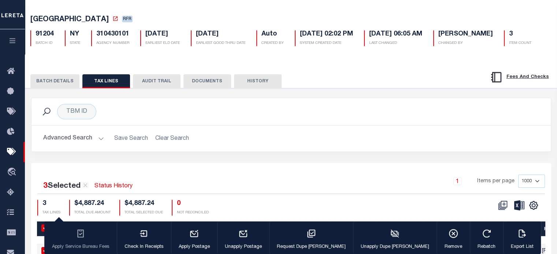
scroll to position [0, 0]
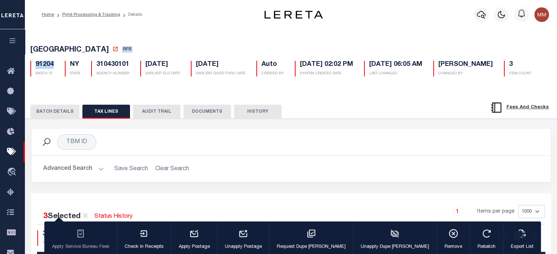
drag, startPoint x: 35, startPoint y: 67, endPoint x: 53, endPoint y: 68, distance: 17.6
click at [53, 68] on h5 "91204" at bounding box center [45, 65] width 18 height 8
copy h5 "91204"
click at [68, 111] on button "BATCH DETAILS" at bounding box center [54, 112] width 49 height 14
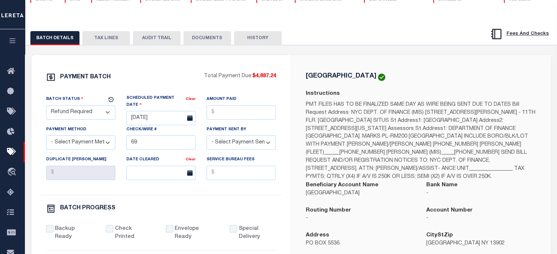
scroll to position [73, 0]
click at [211, 38] on button "DOCUMENTS" at bounding box center [208, 39] width 48 height 14
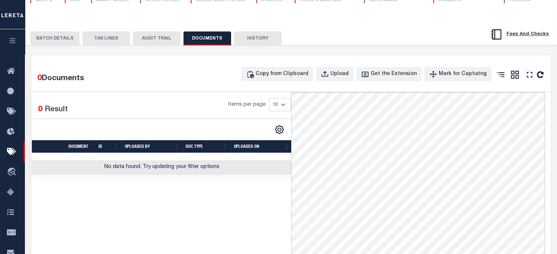
click at [155, 38] on button "AUDIT TRAIL" at bounding box center [157, 39] width 48 height 14
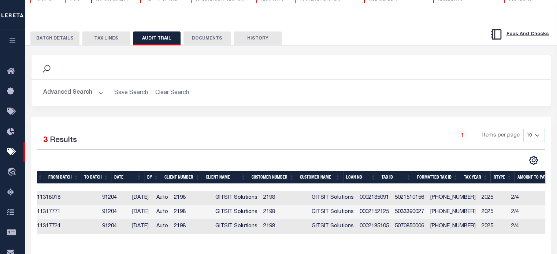
scroll to position [0, 3]
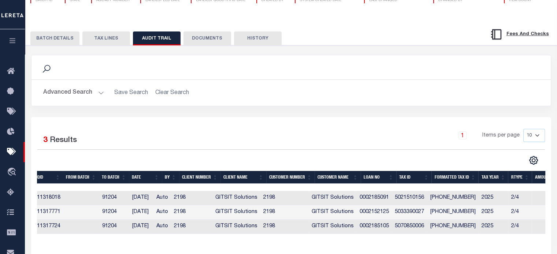
click at [49, 39] on button "BATCH DETAILS" at bounding box center [54, 39] width 49 height 14
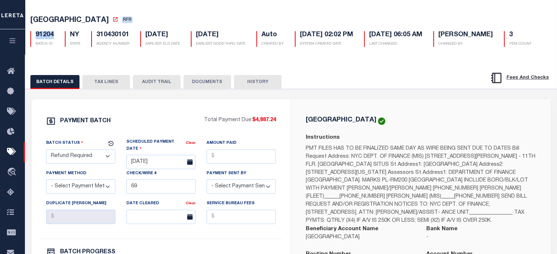
scroll to position [0, 0]
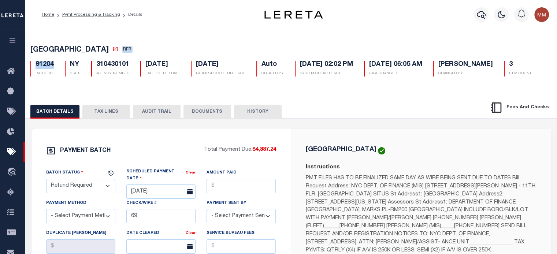
click at [103, 113] on button "TAX LINES" at bounding box center [106, 112] width 48 height 14
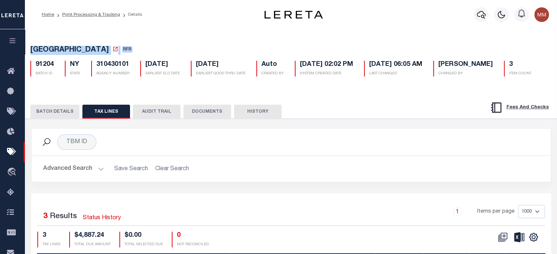
drag, startPoint x: 29, startPoint y: 48, endPoint x: 19, endPoint y: 27, distance: 23.0
click at [150, 51] on div "[GEOGRAPHIC_DATA] RFR 91204 BATCH ID NY STATE 310430101 3" at bounding box center [291, 59] width 539 height 45
copy h5 "STATEN [GEOGRAPHIC_DATA] RFR"
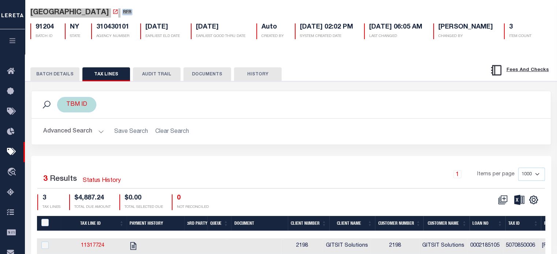
scroll to position [73, 0]
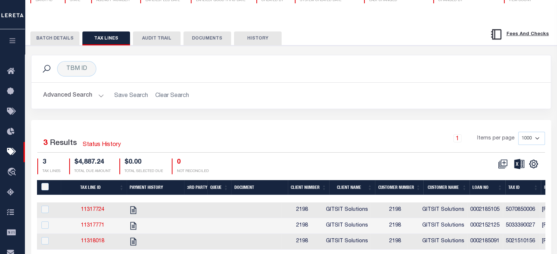
click at [42, 35] on button "BATCH DETAILS" at bounding box center [54, 39] width 49 height 14
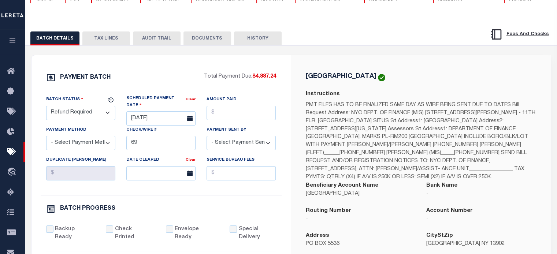
click at [197, 40] on button "DOCUMENTS" at bounding box center [208, 39] width 48 height 14
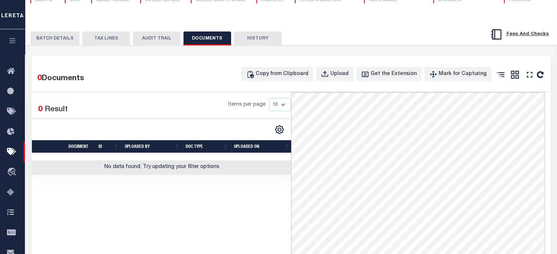
click at [62, 41] on button "BATCH DETAILS" at bounding box center [54, 39] width 49 height 14
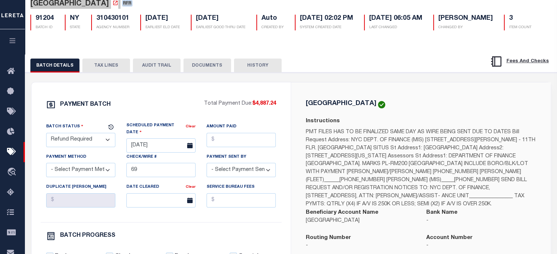
scroll to position [37, 0]
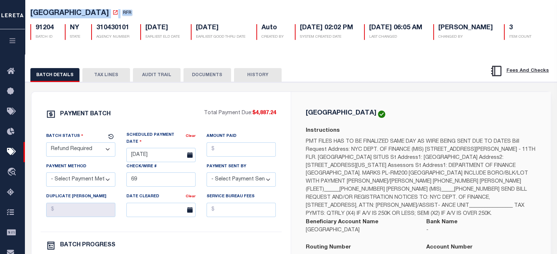
drag, startPoint x: 110, startPoint y: 74, endPoint x: 113, endPoint y: 71, distance: 3.9
click at [110, 72] on button "TAX LINES" at bounding box center [106, 75] width 48 height 14
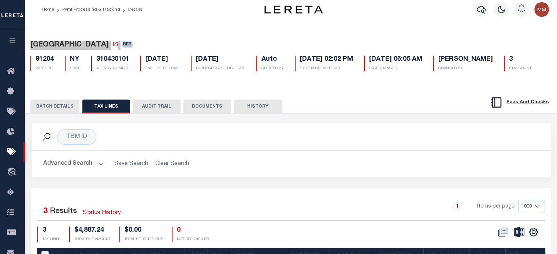
scroll to position [0, 0]
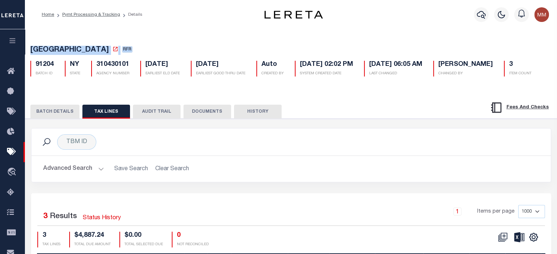
click at [58, 112] on button "BATCH DETAILS" at bounding box center [54, 112] width 49 height 14
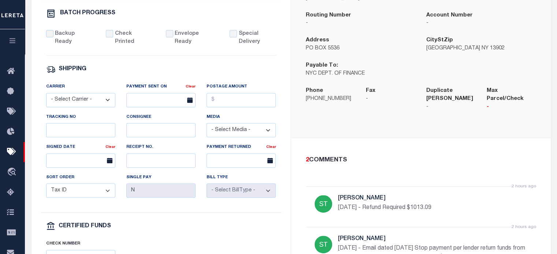
scroll to position [73, 0]
